Goal: Transaction & Acquisition: Book appointment/travel/reservation

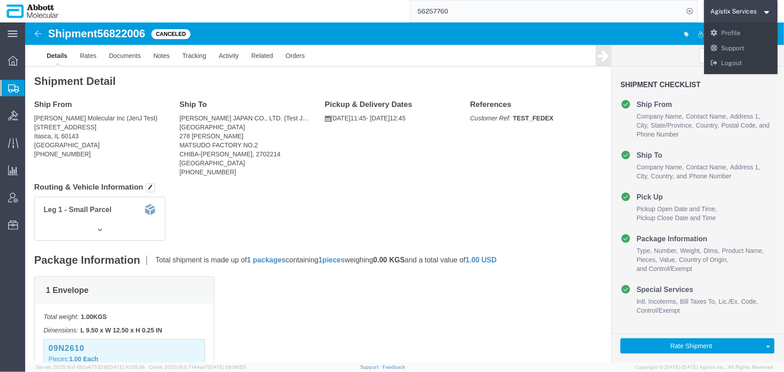
click at [473, 13] on input "56257760" at bounding box center [547, 11] width 273 height 22
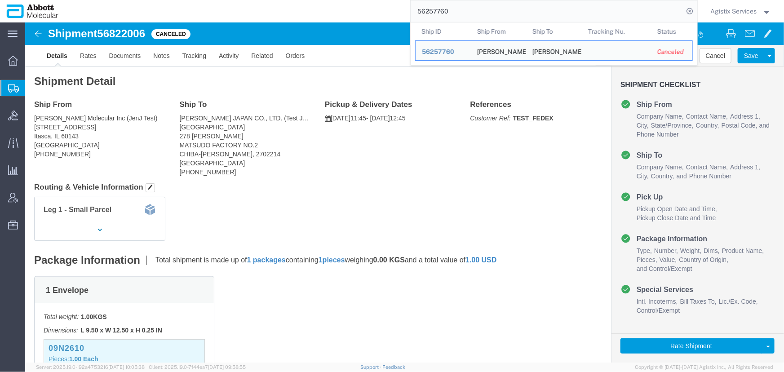
click at [726, 13] on span "Agistix Services" at bounding box center [734, 11] width 46 height 10
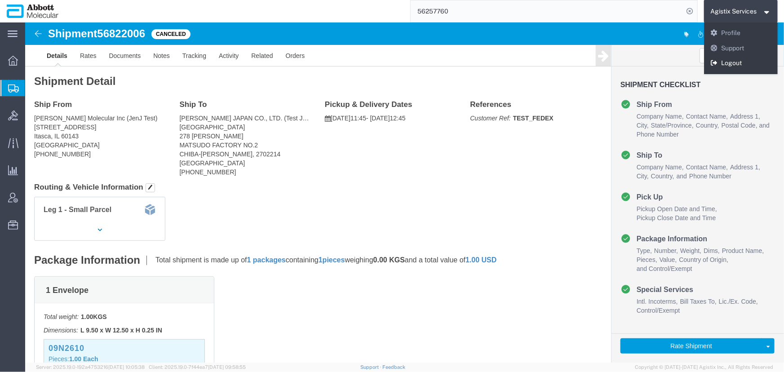
click at [725, 65] on link "Logout" at bounding box center [741, 63] width 74 height 15
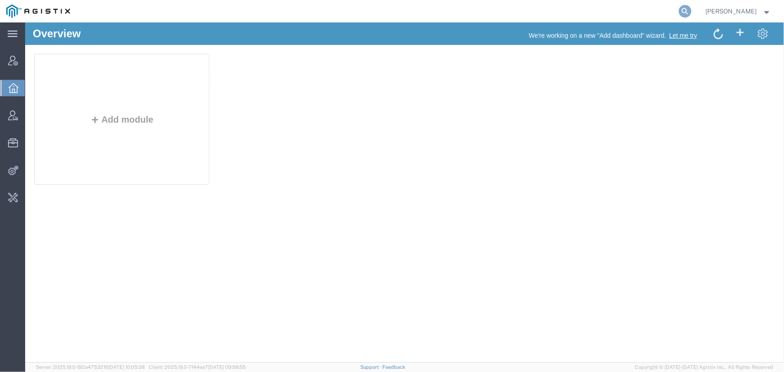
click at [687, 9] on icon at bounding box center [685, 11] width 13 height 13
type input "fedex express"
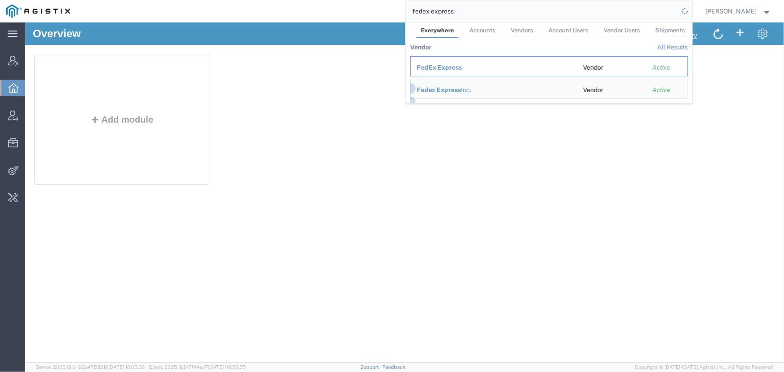
click at [427, 67] on span "FedEx Express" at bounding box center [439, 67] width 45 height 7
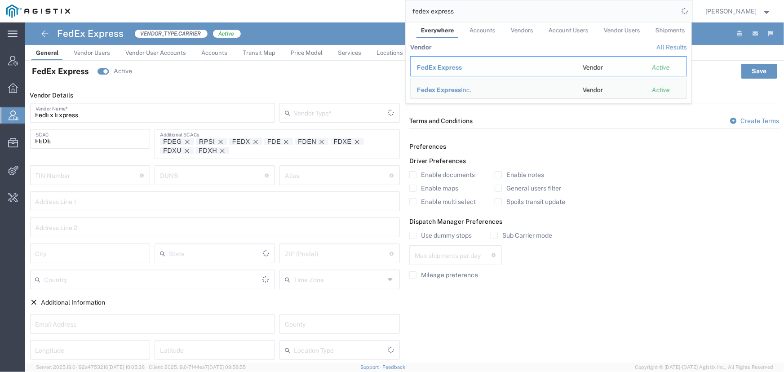
type input "Carrier"
type input "[GEOGRAPHIC_DATA]"
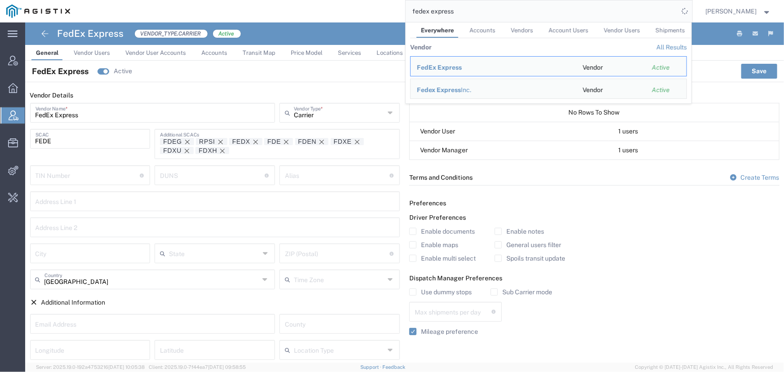
click at [346, 54] on span "Services" at bounding box center [349, 52] width 23 height 7
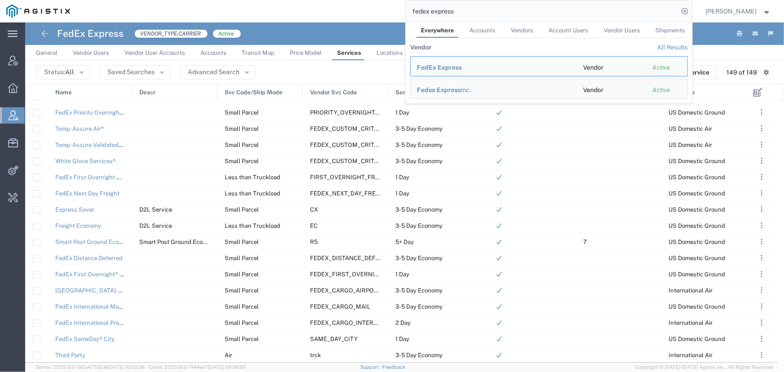
click at [492, 13] on input "fedex express" at bounding box center [542, 11] width 273 height 22
drag, startPoint x: 492, startPoint y: 13, endPoint x: 276, endPoint y: 10, distance: 215.3
click at [276, 10] on div "fedex express Everywhere Accounts Vendors Account Users Vendor Users Shipments …" at bounding box center [384, 11] width 616 height 22
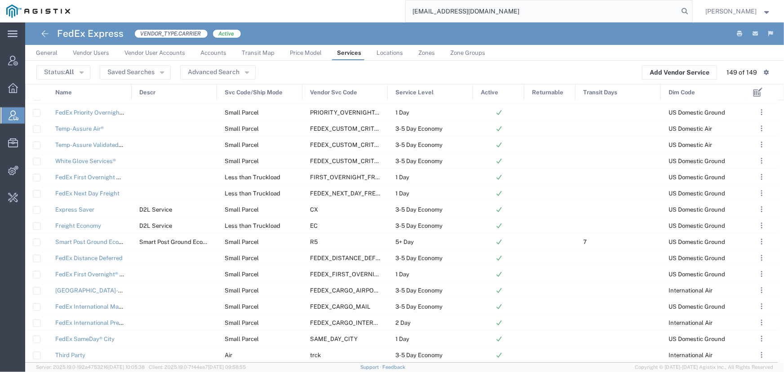
type input "offline@pgw.com"
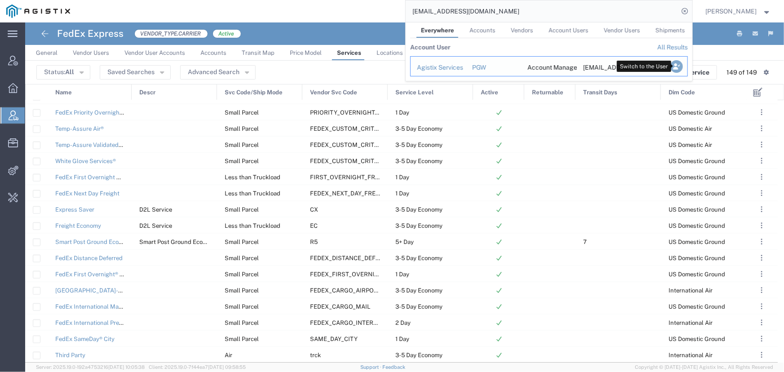
click at [681, 65] on icon "Search Results" at bounding box center [676, 66] width 13 height 13
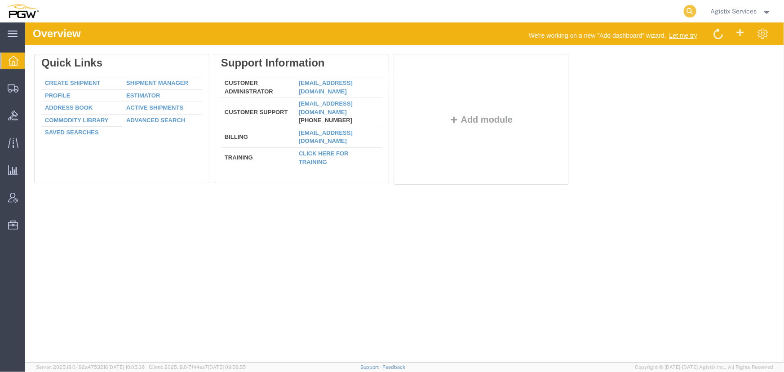
click at [694, 10] on icon at bounding box center [690, 11] width 13 height 13
type input "577107205"
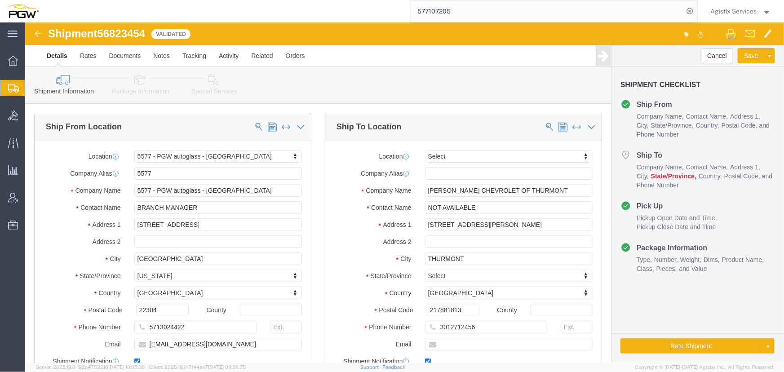
select select "28381"
select select
drag, startPoint x: 419, startPoint y: 288, endPoint x: 444, endPoint y: 287, distance: 25.2
click input "217881813"
type input "21788"
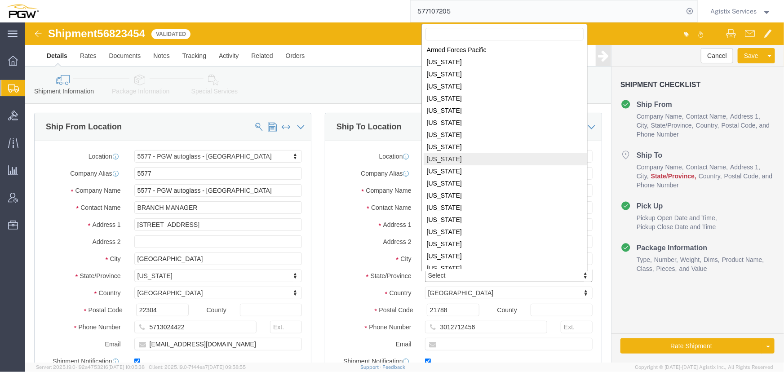
scroll to position [124, 0]
select select
select select "MD"
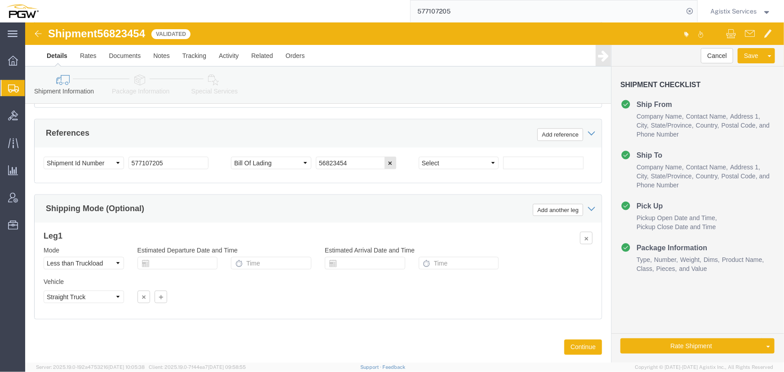
scroll to position [572, 0]
click button "Rate Shipment"
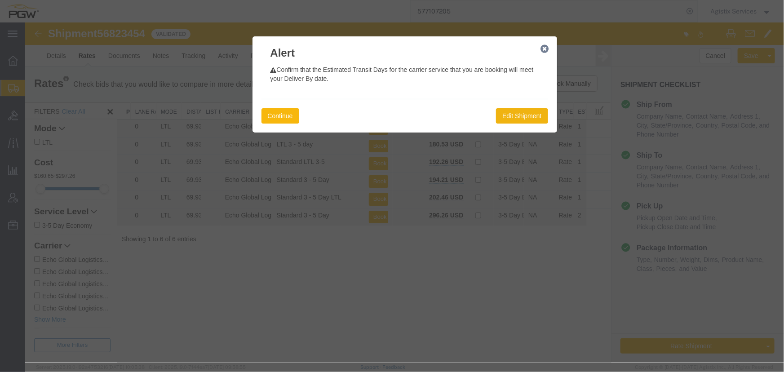
click at [278, 120] on button "Continue" at bounding box center [280, 115] width 38 height 15
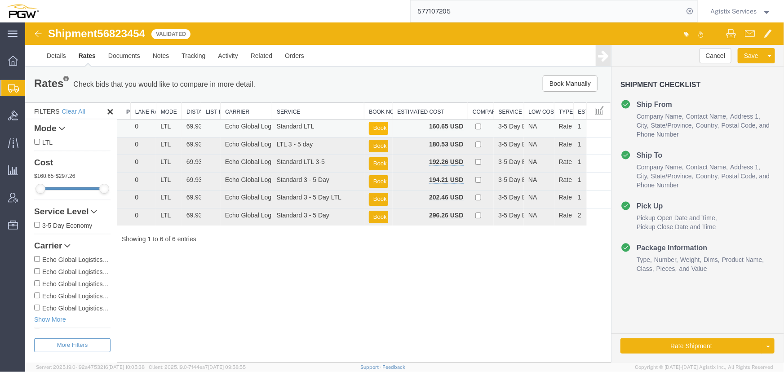
click at [375, 126] on button "Book" at bounding box center [378, 127] width 19 height 13
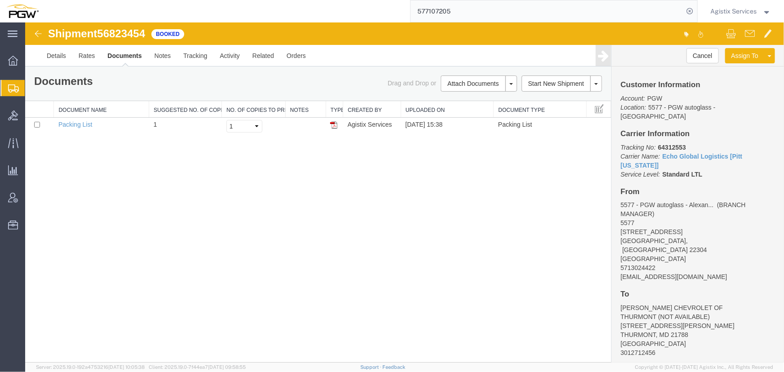
click at [734, 13] on span "Agistix Services" at bounding box center [734, 11] width 46 height 10
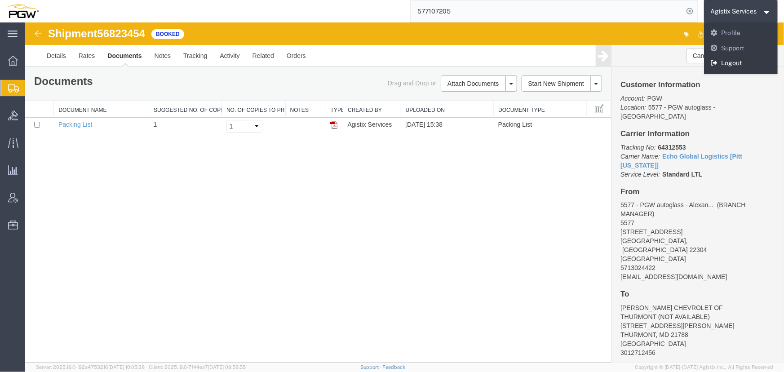
click at [728, 62] on link "Logout" at bounding box center [741, 63] width 74 height 15
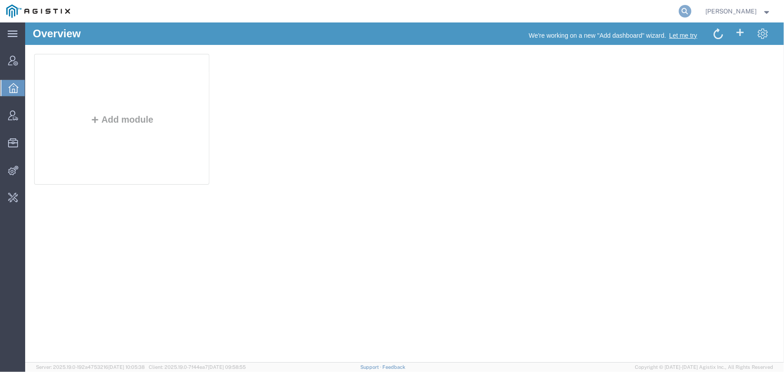
click at [684, 11] on icon at bounding box center [685, 11] width 13 height 13
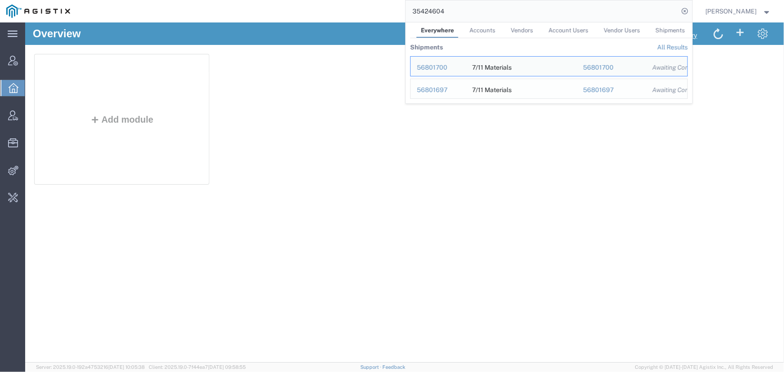
click at [428, 90] on div "56801697" at bounding box center [438, 89] width 43 height 9
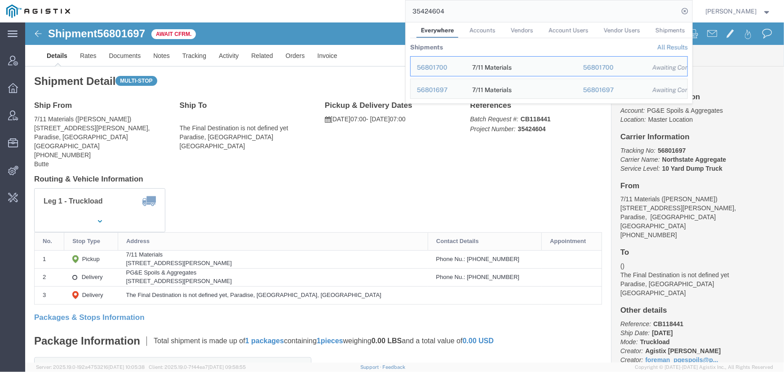
drag, startPoint x: 485, startPoint y: 13, endPoint x: 252, endPoint y: 16, distance: 232.9
click at [252, 16] on div "35424604 Everywhere Accounts Vendors Account Users Vendor Users Shipments Shipm…" at bounding box center [384, 11] width 616 height 22
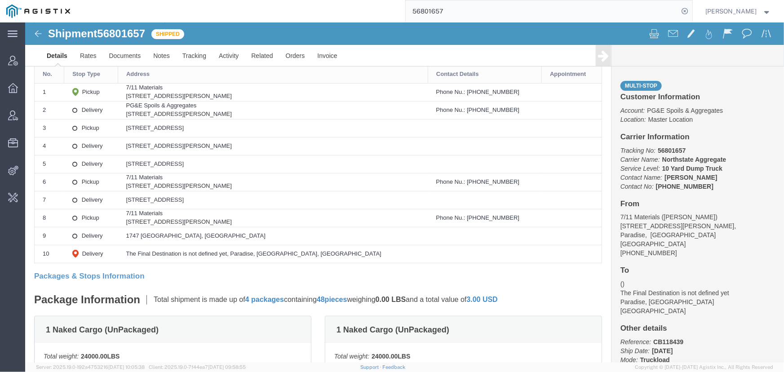
scroll to position [122, 0]
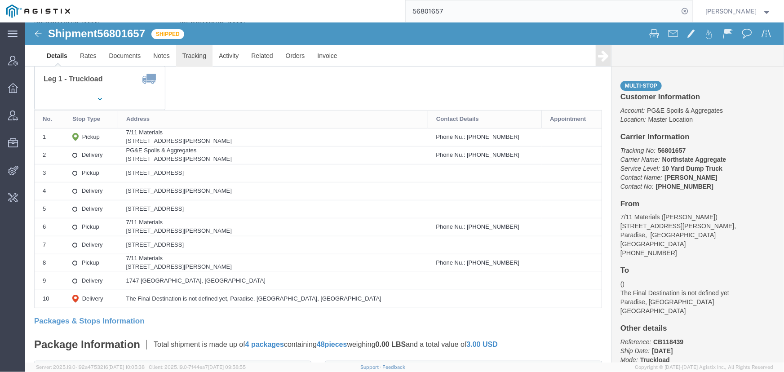
click link "Tracking"
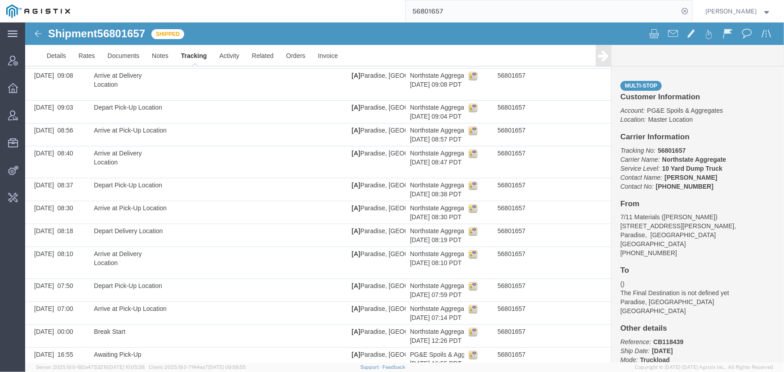
scroll to position [315, 0]
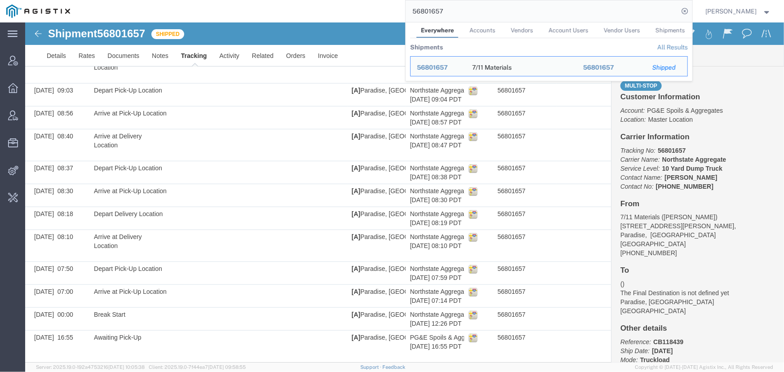
drag, startPoint x: 476, startPoint y: 13, endPoint x: 330, endPoint y: 14, distance: 146.1
click at [330, 14] on div "56801657 Everywhere Accounts Vendors Account Users Vendor Users Shipments Shipm…" at bounding box center [384, 11] width 616 height 22
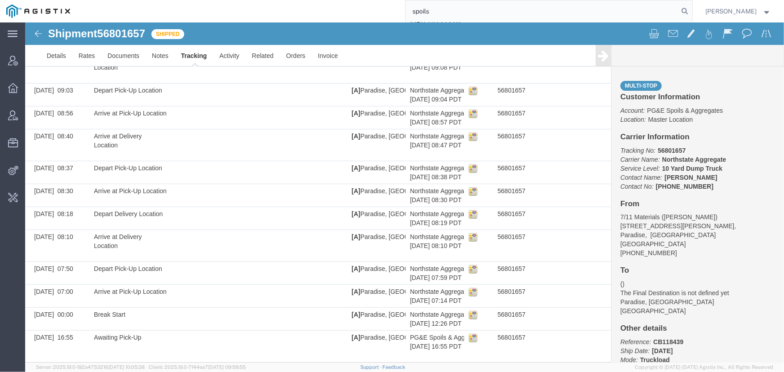
type input "spoils"
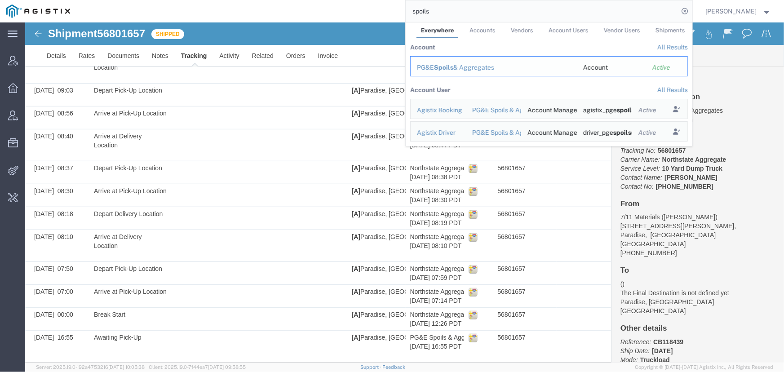
click at [459, 67] on div "PG&E Spoils & Aggregates" at bounding box center [494, 67] width 154 height 9
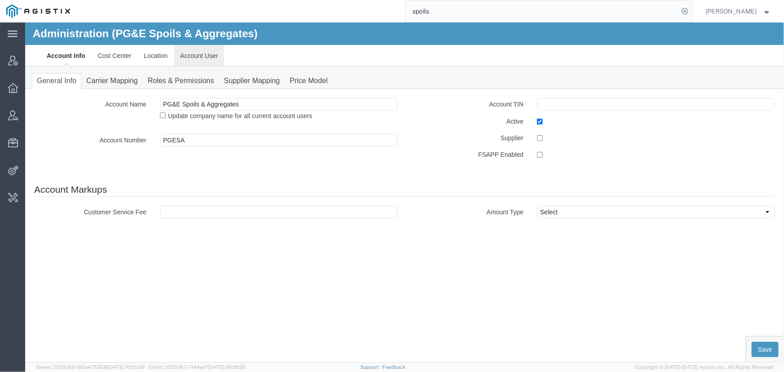
click at [193, 57] on link "Account User" at bounding box center [199, 56] width 50 height 22
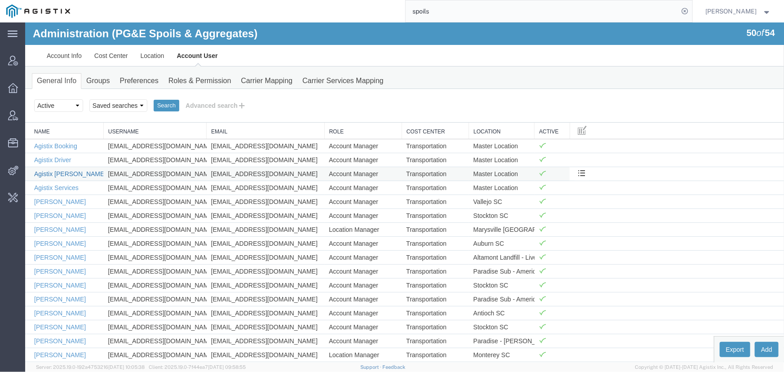
click at [58, 172] on link "Agistix Foreman" at bounding box center [70, 173] width 72 height 7
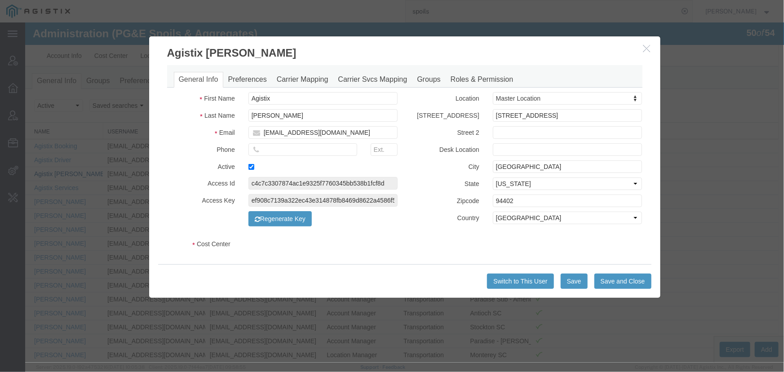
select select "COSTCENTER"
select select "53865"
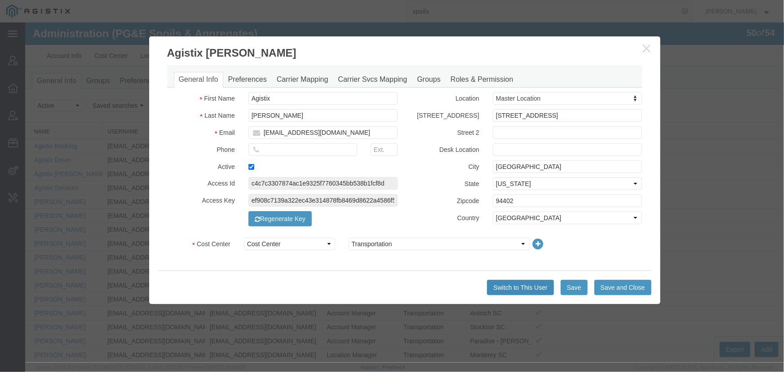
click at [531, 289] on button "Switch to This User" at bounding box center [520, 287] width 67 height 15
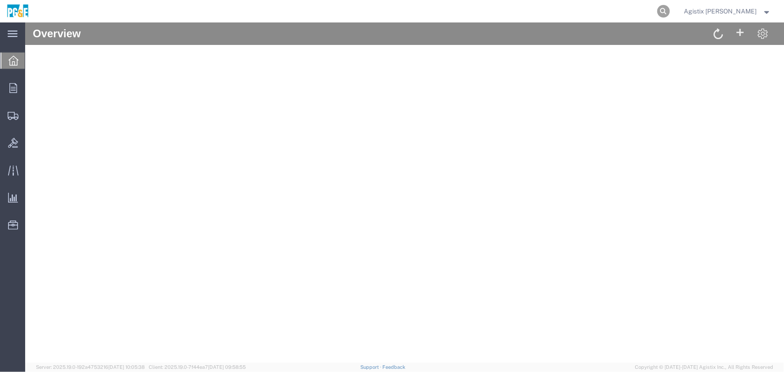
click at [670, 13] on icon at bounding box center [664, 11] width 13 height 13
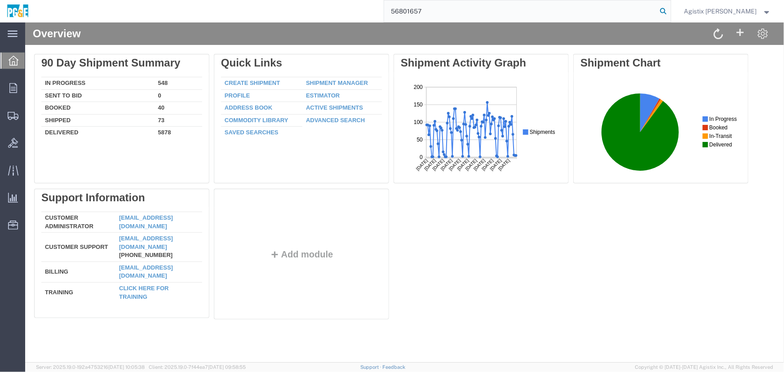
type input "56801657"
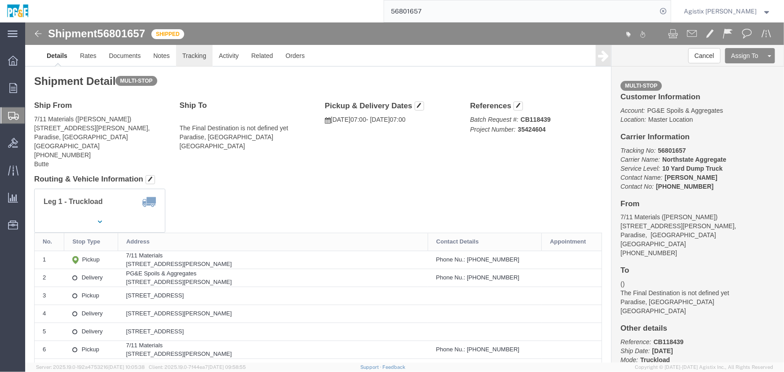
click link "Tracking"
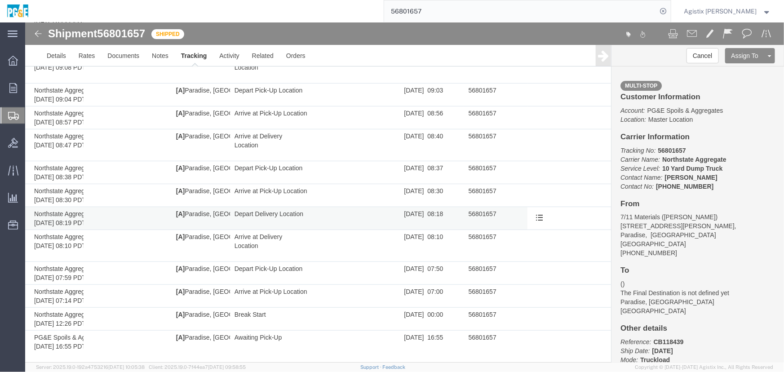
scroll to position [315, 0]
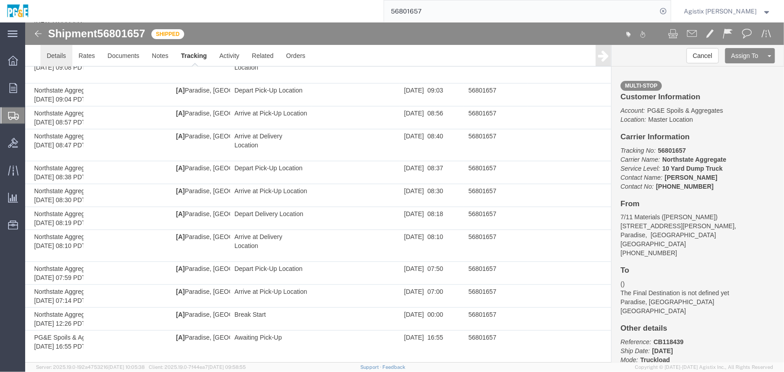
click at [58, 61] on link "Details" at bounding box center [56, 56] width 32 height 22
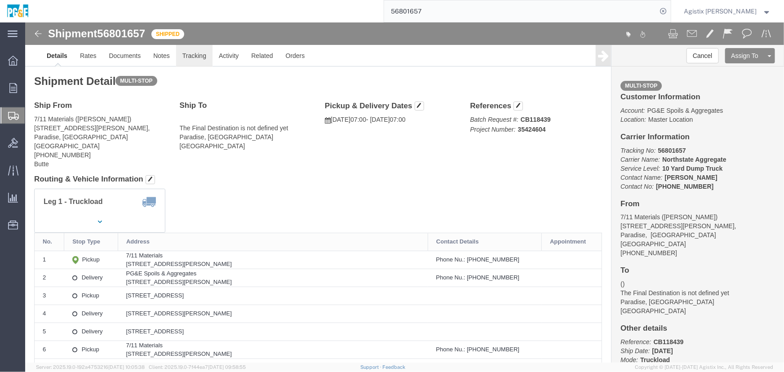
click link "Tracking"
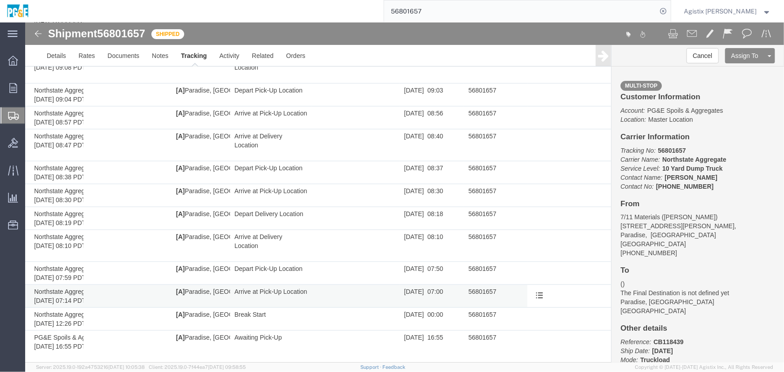
scroll to position [315, 0]
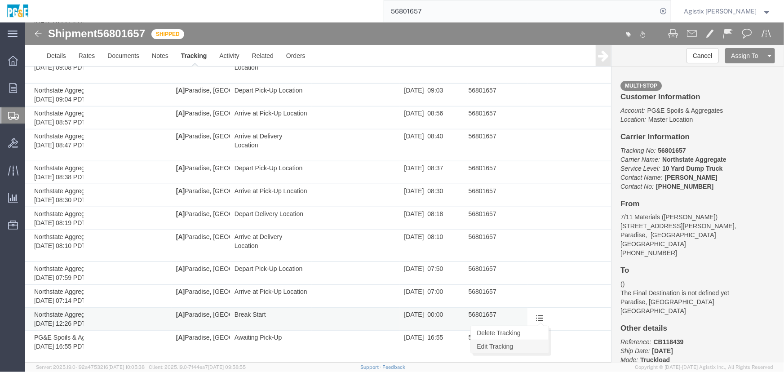
click at [499, 345] on link "Edit Tracking" at bounding box center [510, 345] width 78 height 13
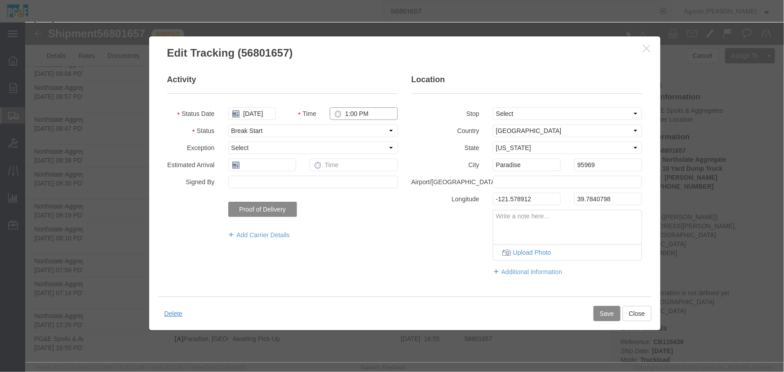
click at [343, 115] on input "1:00 PM" at bounding box center [364, 113] width 68 height 13
type input "12:00 PM"
click at [606, 311] on button "Save" at bounding box center [606, 313] width 27 height 15
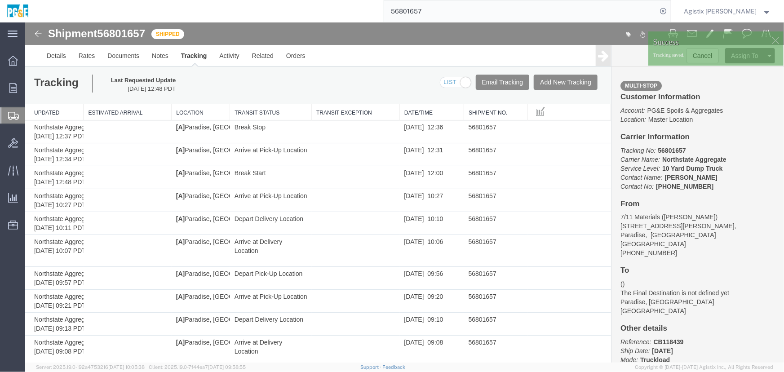
scroll to position [0, 0]
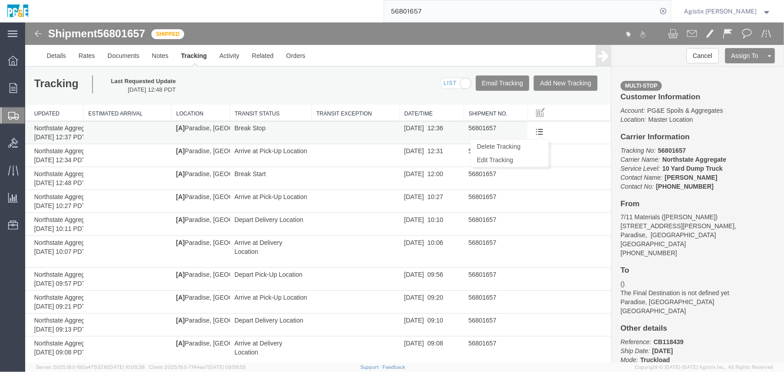
click at [534, 139] on ul "Delete Tracking Edit Tracking" at bounding box center [509, 153] width 79 height 28
click at [502, 164] on link "Edit Tracking" at bounding box center [510, 159] width 78 height 13
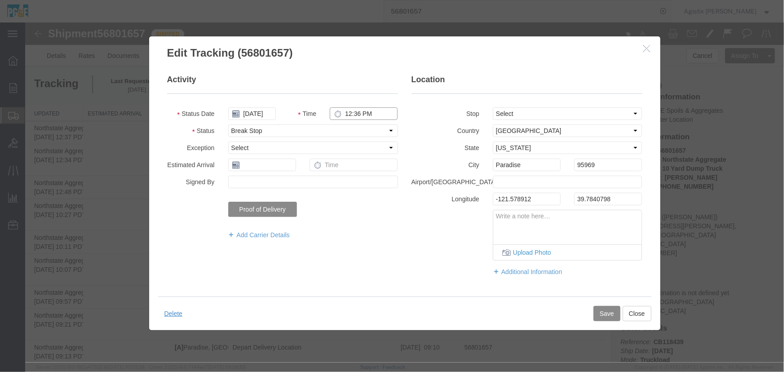
click at [356, 112] on input "12:36 PM" at bounding box center [364, 113] width 68 height 13
click at [358, 112] on input "12:36 PM" at bounding box center [364, 113] width 68 height 13
type input "12:30 PM"
click at [602, 313] on button "Save" at bounding box center [606, 313] width 27 height 15
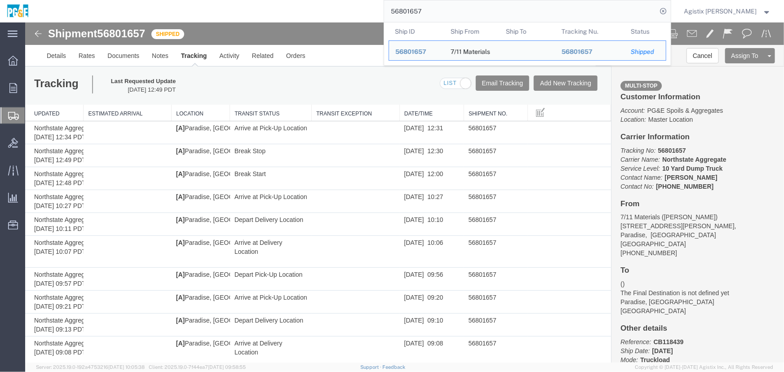
drag, startPoint x: 474, startPoint y: 10, endPoint x: 291, endPoint y: 12, distance: 183.0
click at [291, 12] on div "56801657 Ship ID Ship From Ship To Tracking Nu. Status Ship ID 56801657 Ship Fr…" at bounding box center [354, 11] width 636 height 22
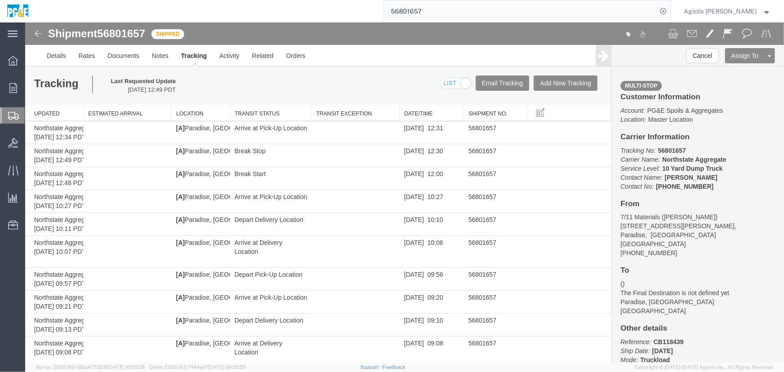
click at [738, 9] on span "Agistix Foreman" at bounding box center [721, 11] width 73 height 10
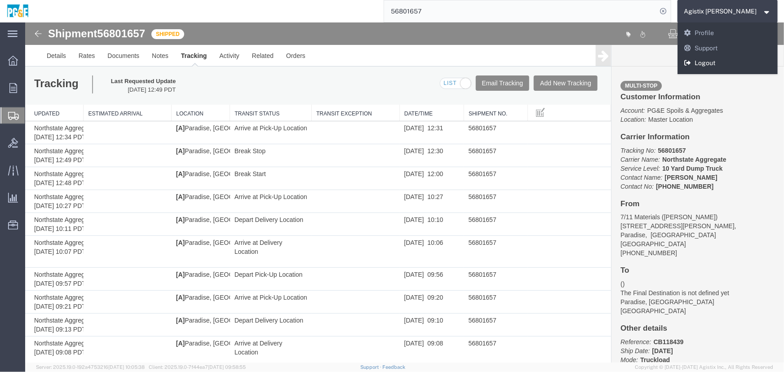
click at [733, 64] on link "Logout" at bounding box center [728, 63] width 101 height 15
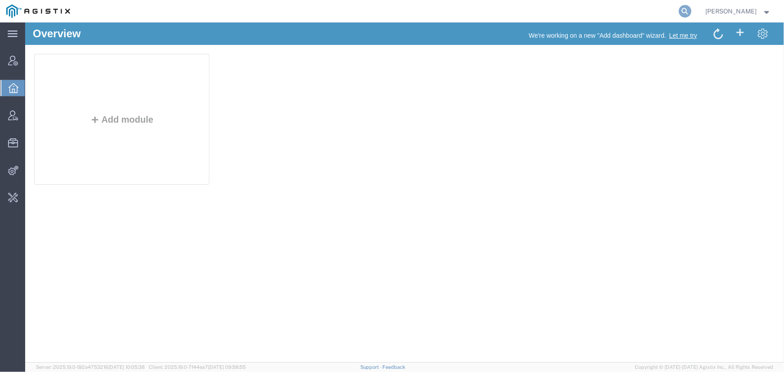
click at [681, 11] on icon at bounding box center [685, 11] width 13 height 13
type input "[EMAIL_ADDRESS][DOMAIN_NAME]"
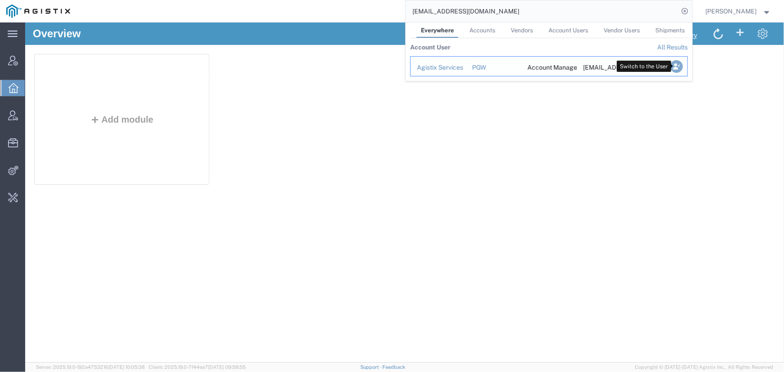
click at [677, 65] on icon "Search Results" at bounding box center [676, 66] width 13 height 13
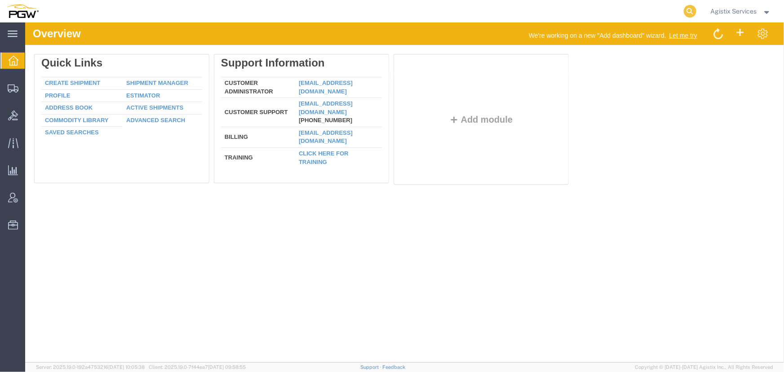
click at [692, 11] on icon at bounding box center [690, 11] width 13 height 13
type input "56824134"
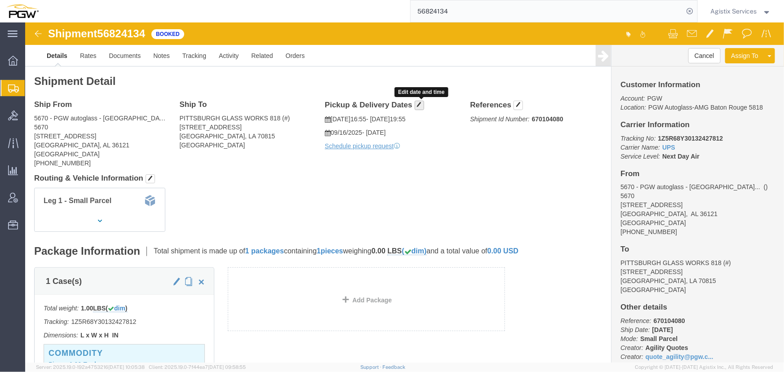
click span "button"
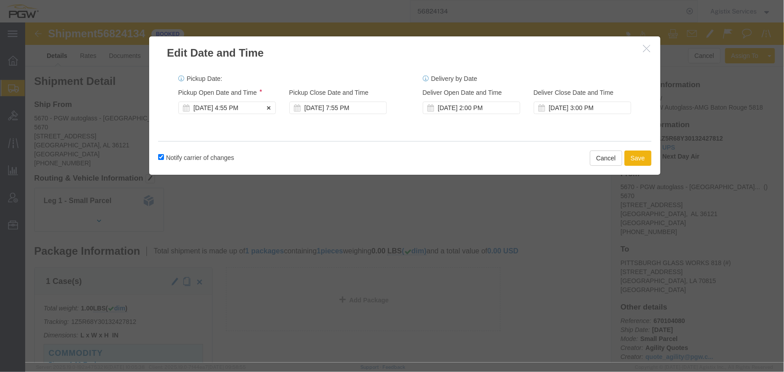
click div "[DATE] 4:55 PM"
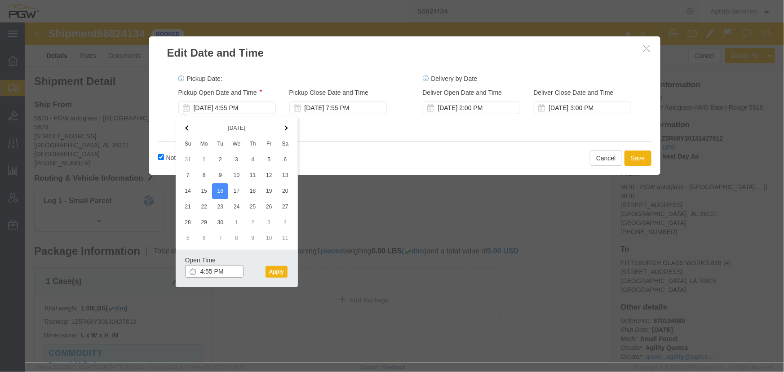
click input "4:55 PM"
type input "10:00 AM"
click button "Apply"
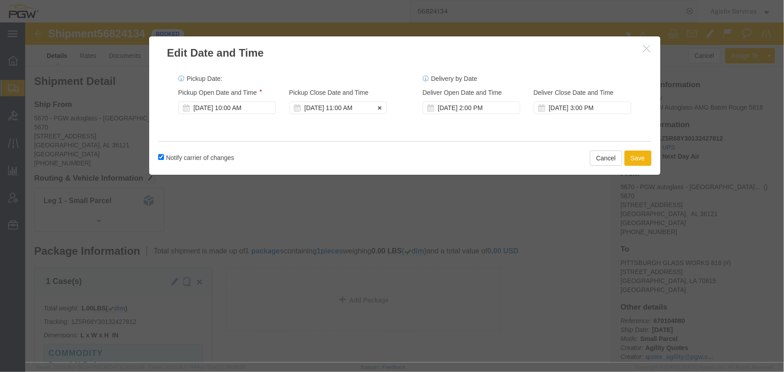
click div "[DATE] 11:00 AM"
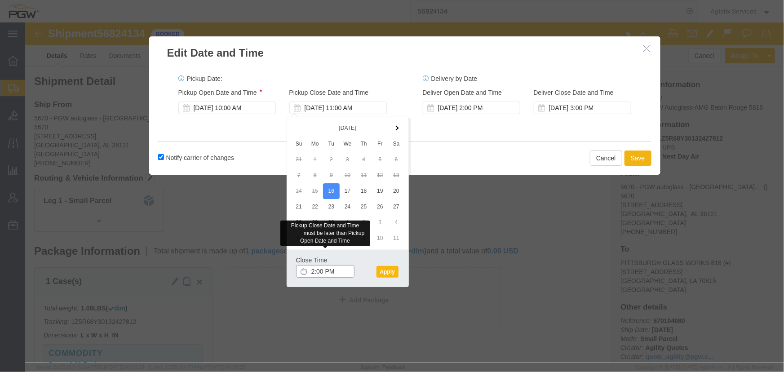
type input "2:00 PM"
click button "Apply"
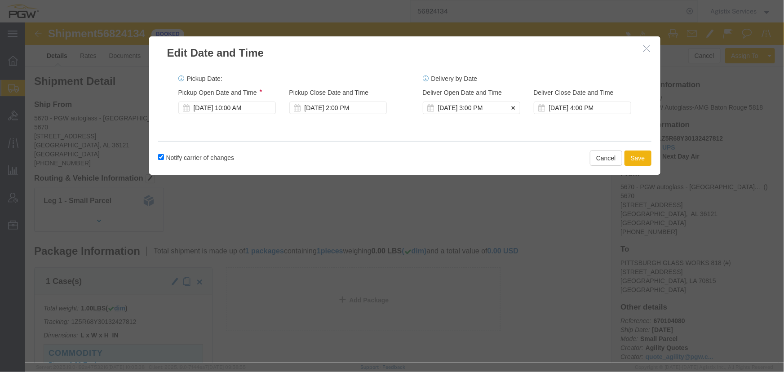
click div "[DATE] 3:00 PM"
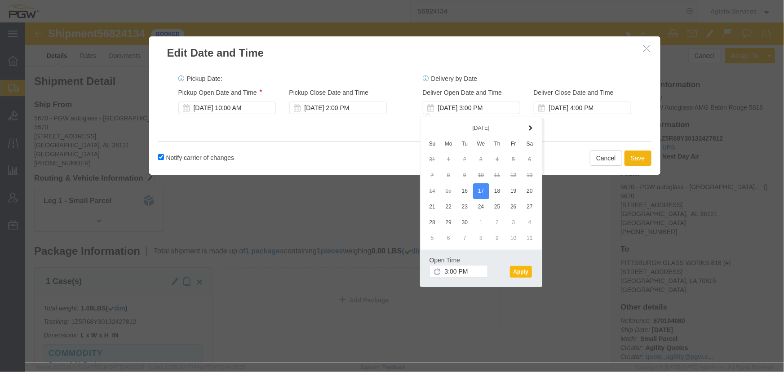
click button "Apply"
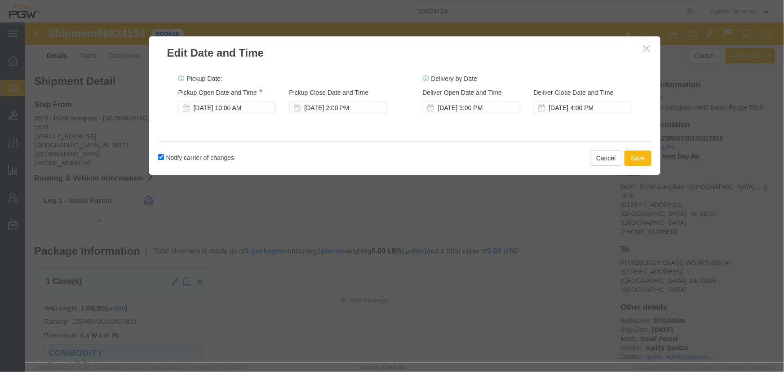
click button "Save"
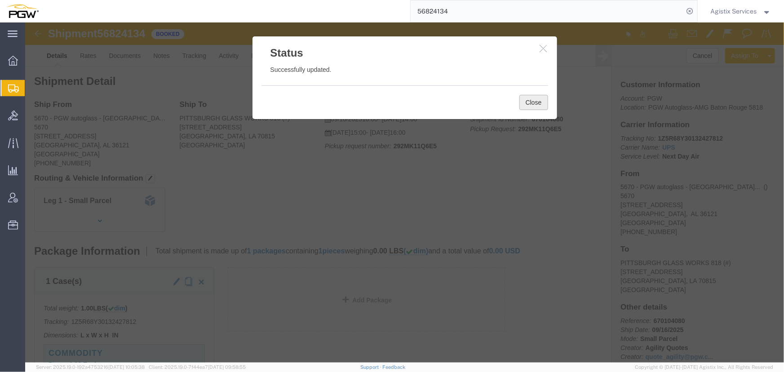
drag, startPoint x: 512, startPoint y: 80, endPoint x: 510, endPoint y: 76, distance: 4.7
click button "Close"
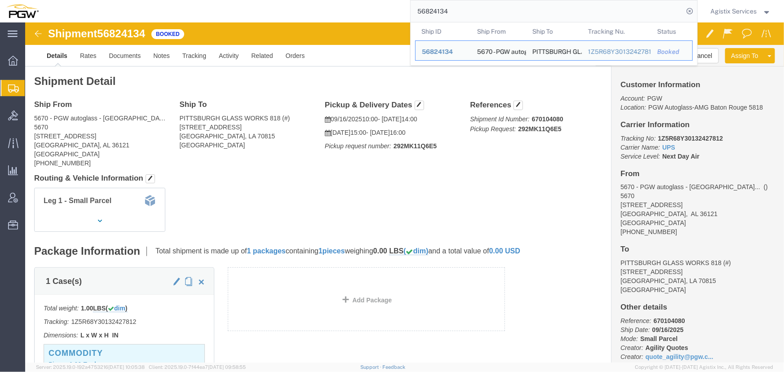
drag, startPoint x: 493, startPoint y: 13, endPoint x: 250, endPoint y: 16, distance: 242.3
click at [250, 16] on div "56824134 Ship ID Ship From Ship To Tracking Nu. Status Ship ID 56824134 Ship Fr…" at bounding box center [371, 11] width 653 height 22
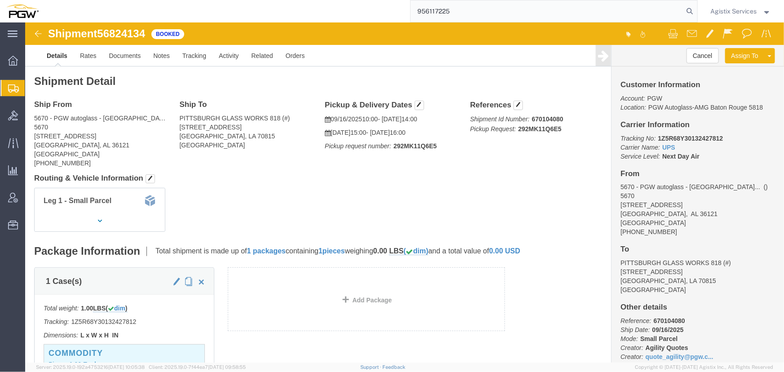
type input "956117225"
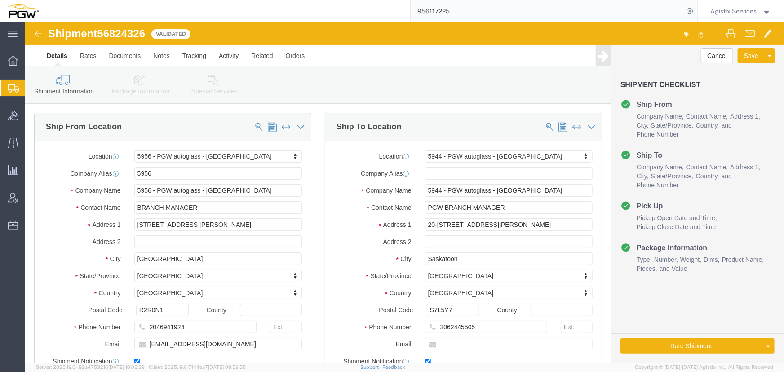
select select "28529"
select select "28523"
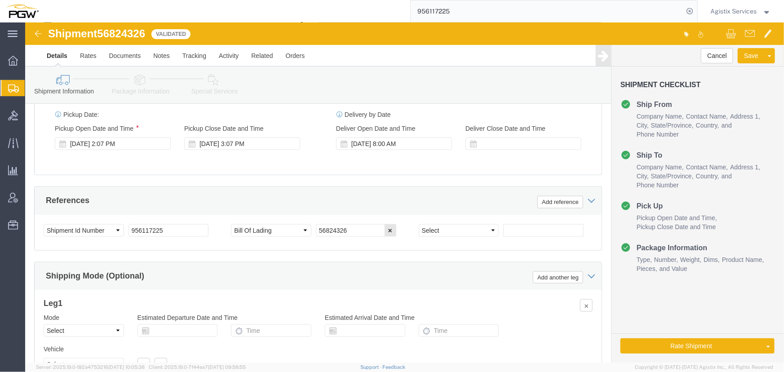
scroll to position [572, 0]
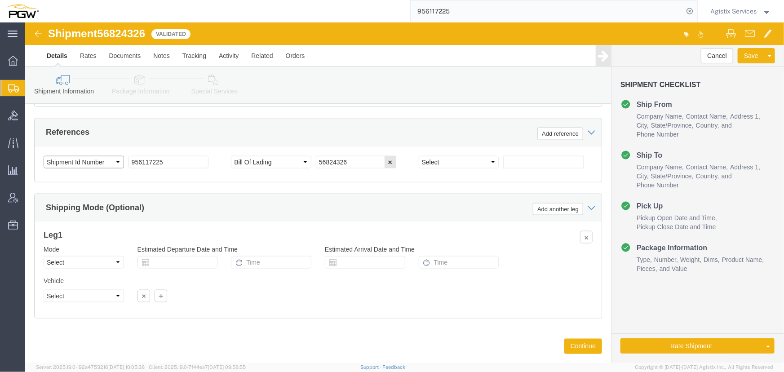
click select "Select Account Type Activity ID Airline Appointment Number ASN Batch Request # …"
select select "PRONUMBER"
click select "Select Account Type Activity ID Airline Appointment Number ASN Batch Request # …"
click select "Select Air Less than Truckload Multi-Leg Ocean Freight Rail Small Parcel Truckl…"
select select "LTL"
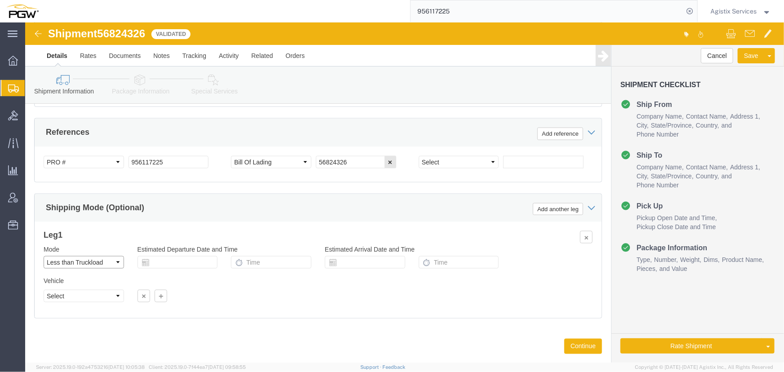
click select "Select Air Less than Truckload Multi-Leg Ocean Freight Rail Small Parcel Truckl…"
click button "Rate Shipment"
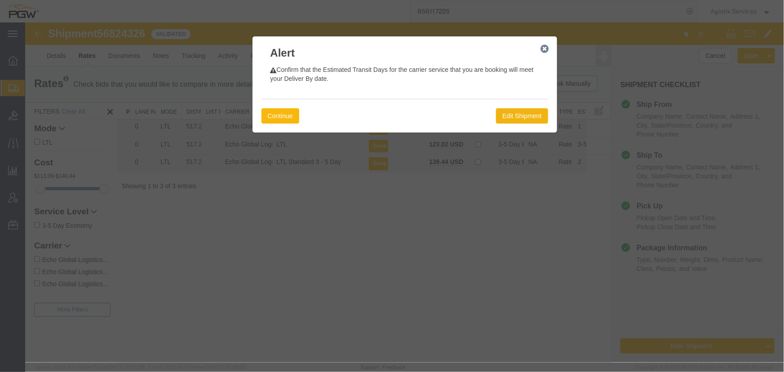
click at [274, 117] on button "Continue" at bounding box center [280, 115] width 38 height 15
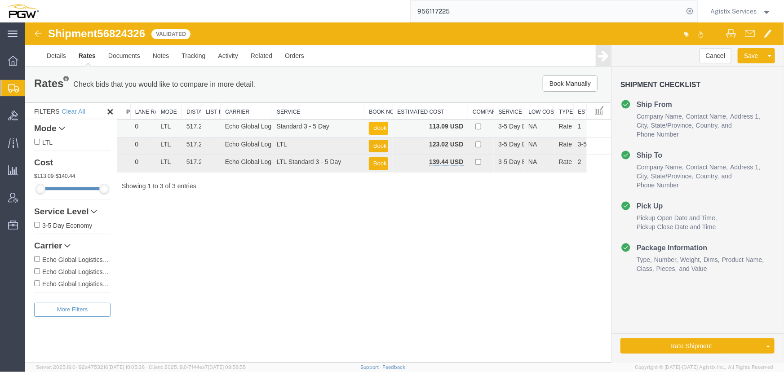
click at [381, 125] on button "Book" at bounding box center [378, 127] width 19 height 13
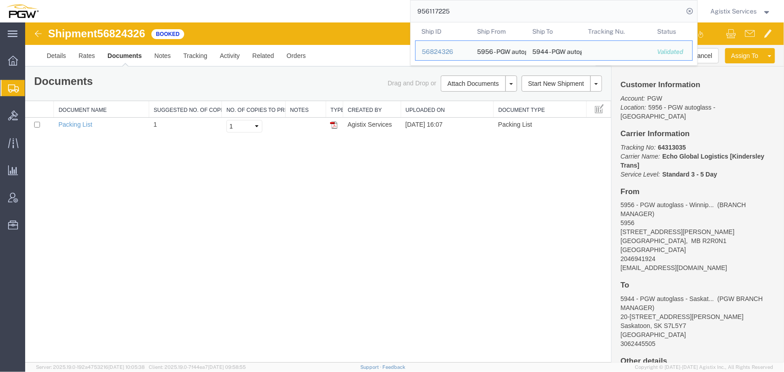
drag, startPoint x: 457, startPoint y: 16, endPoint x: 213, endPoint y: 14, distance: 244.1
click at [213, 14] on div "956117225 Ship ID Ship From Ship To Tracking Nu. Status Ship ID 56824326 Ship F…" at bounding box center [371, 11] width 653 height 22
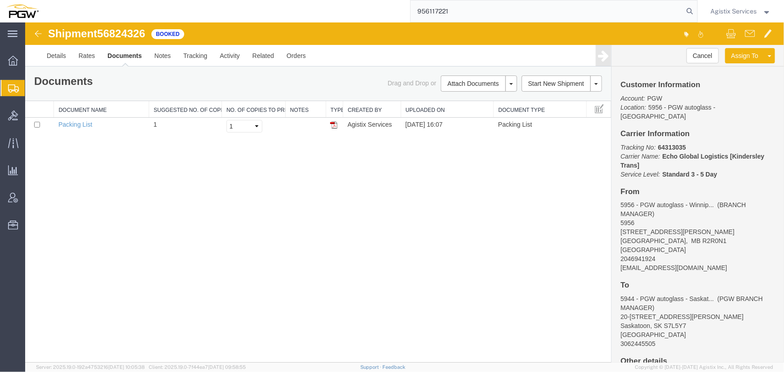
type input "956117221"
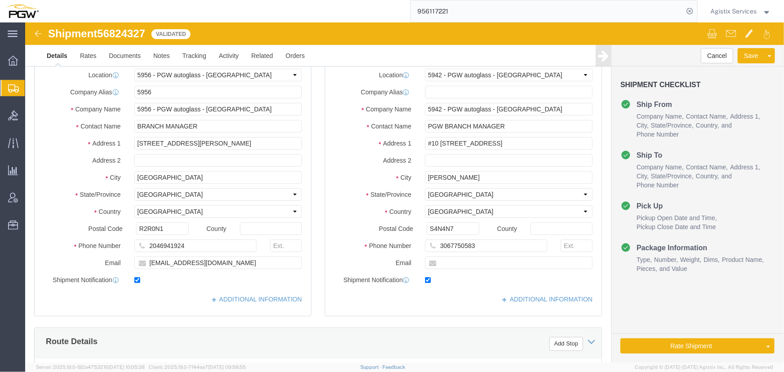
select select "28529"
select select "28521"
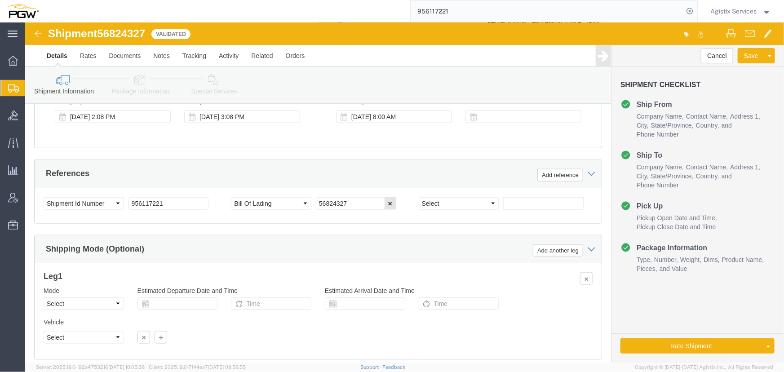
scroll to position [531, 0]
click select "Select Account Type Activity ID Airline Appointment Number ASN Batch Request # …"
select select "PRONUMBER"
click select "Select Account Type Activity ID Airline Appointment Number ASN Batch Request # …"
click select "Select Air Less than Truckload Multi-Leg Ocean Freight Rail Small Parcel Truckl…"
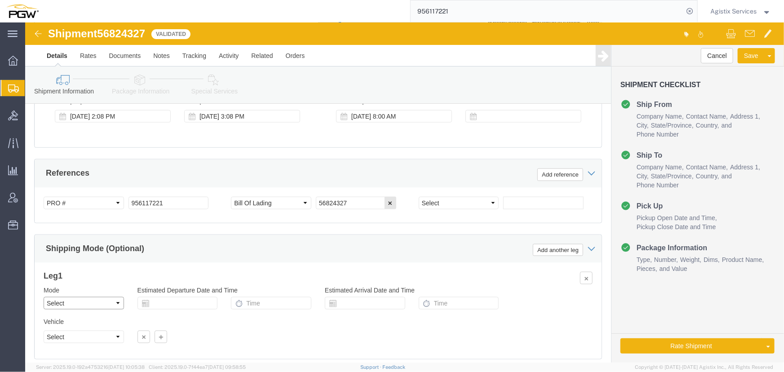
select select "LTL"
click select "Select Air Less than Truckload Multi-Leg Ocean Freight Rail Small Parcel Truckl…"
click button "Rate Shipment"
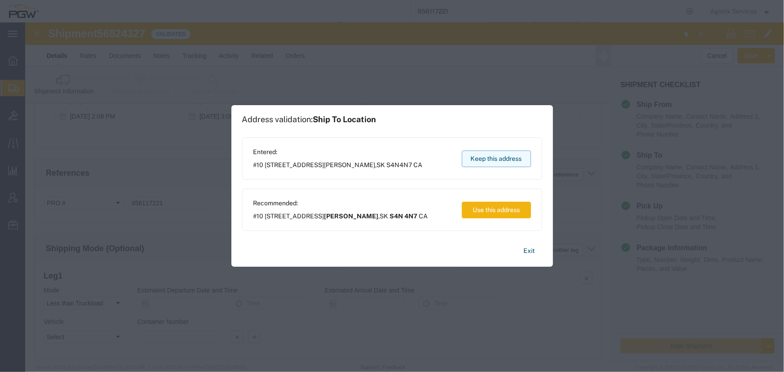
click at [482, 160] on button "Keep this address" at bounding box center [496, 159] width 69 height 17
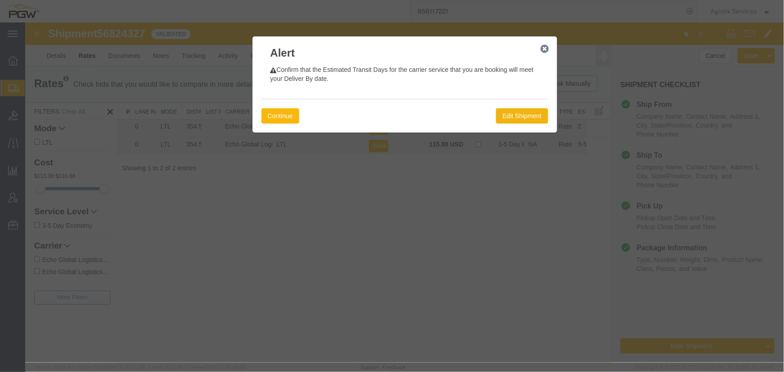
click at [274, 111] on button "Continue" at bounding box center [280, 115] width 38 height 15
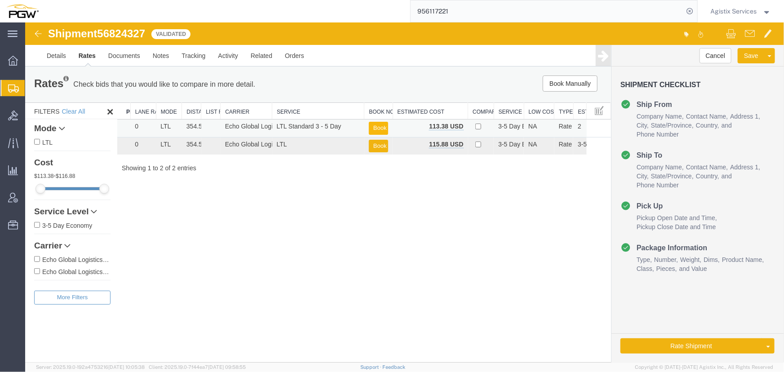
click at [377, 126] on button "Book" at bounding box center [378, 127] width 19 height 13
